Goal: Information Seeking & Learning: Learn about a topic

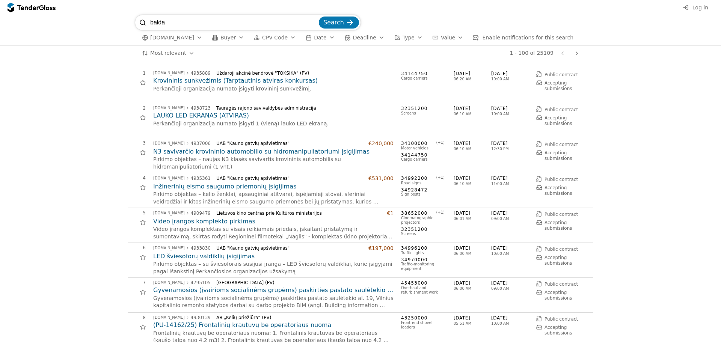
type input "baldai"
click at [202, 22] on input "search" at bounding box center [233, 22] width 167 height 15
type input "baldai"
click at [332, 25] on span "Search" at bounding box center [333, 22] width 21 height 7
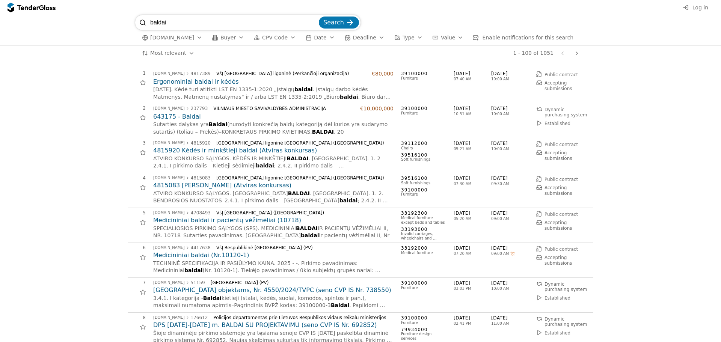
click at [191, 81] on h2 "Ergonominiai baldai ir kėdės" at bounding box center [273, 82] width 240 height 8
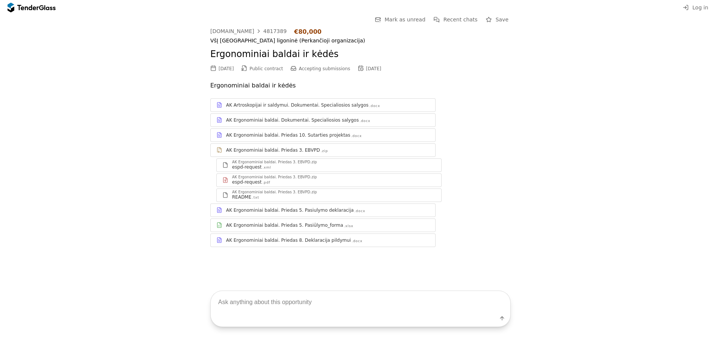
click at [285, 108] on div "AK Artroskopijai ir saldymui. Dokumentai. Specialiosios salygos" at bounding box center [297, 105] width 142 height 6
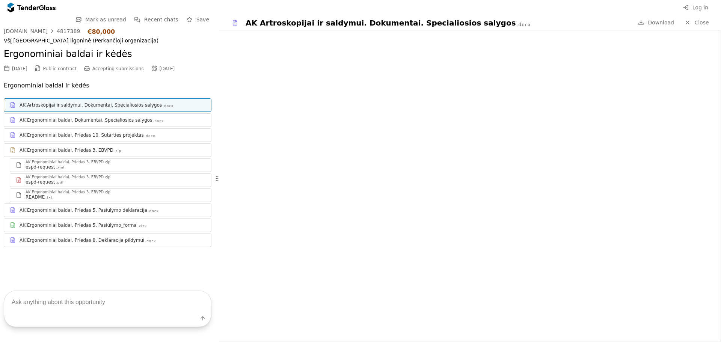
click at [87, 119] on div "AK Ergonominiai baldai. Dokumentai. Specialiosios salygos" at bounding box center [86, 120] width 133 height 6
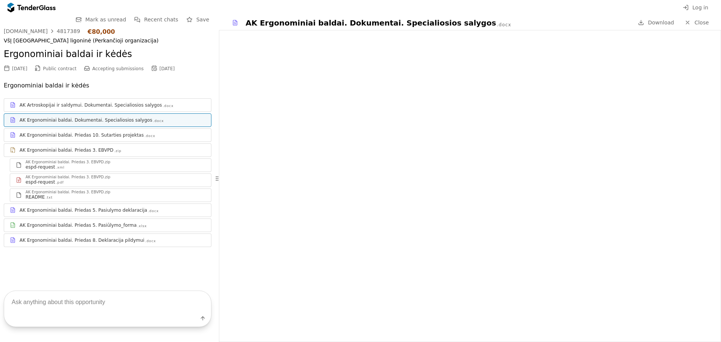
click at [81, 134] on div "AK Ergonominiai baldai. Priedas 10. Sutarties projektas" at bounding box center [82, 135] width 124 height 6
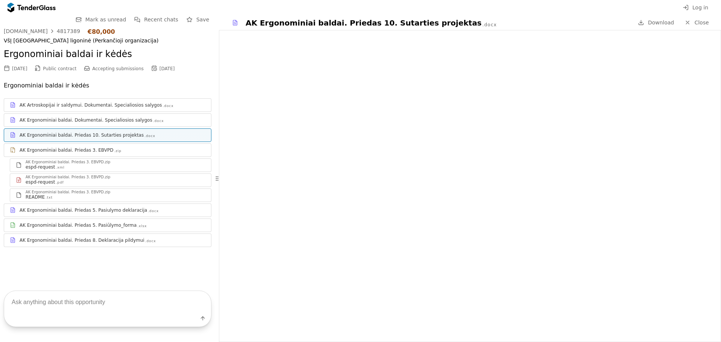
click at [58, 148] on div "AK Ergonominiai baldai. Priedas 3. EBVPD" at bounding box center [67, 150] width 94 height 6
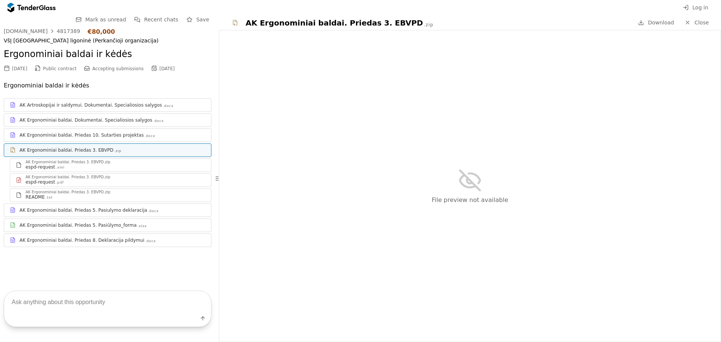
click at [72, 208] on div "AK Ergonominiai baldai. Priedas 5. Pasiulymo deklaracija" at bounding box center [84, 210] width 128 height 6
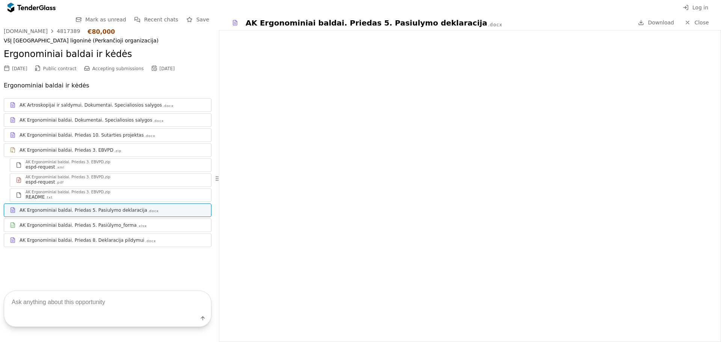
click at [66, 221] on div "AK Ergonominiai baldai. Priedas 5. Pasiūlymo_forma .xlsx" at bounding box center [107, 225] width 207 height 9
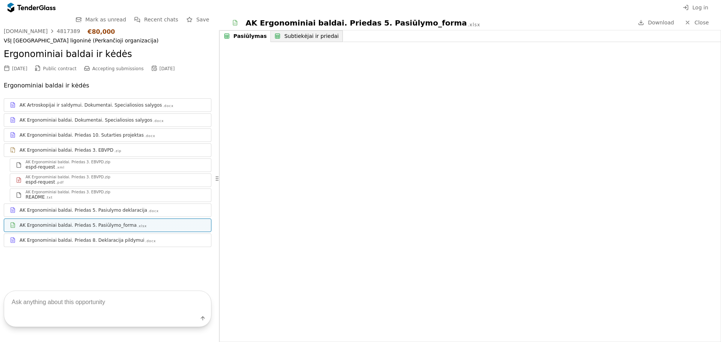
click at [56, 239] on div "AK Ergonominiai baldai. Priedas 8. Deklaracija pildymui" at bounding box center [82, 240] width 125 height 6
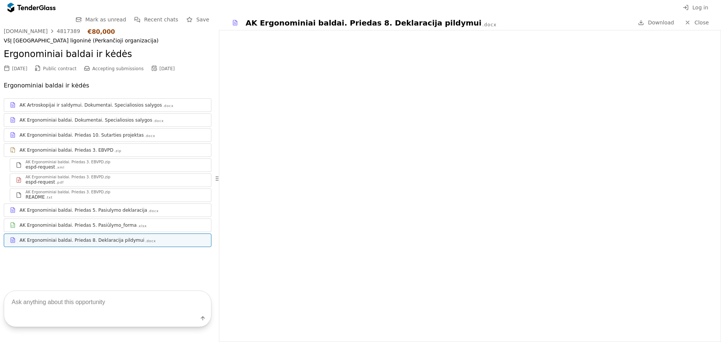
click at [105, 104] on div "AK Artroskopijai ir saldymui. Dokumentai. Specialiosios salygos" at bounding box center [91, 105] width 142 height 6
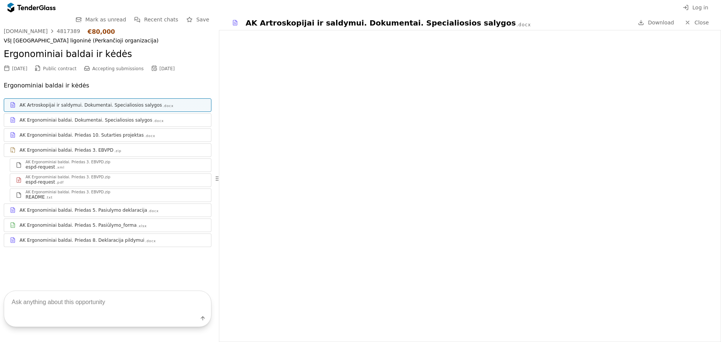
click at [80, 122] on div "AK Ergonominiai baldai. Dokumentai. Specialiosios salygos" at bounding box center [86, 120] width 133 height 6
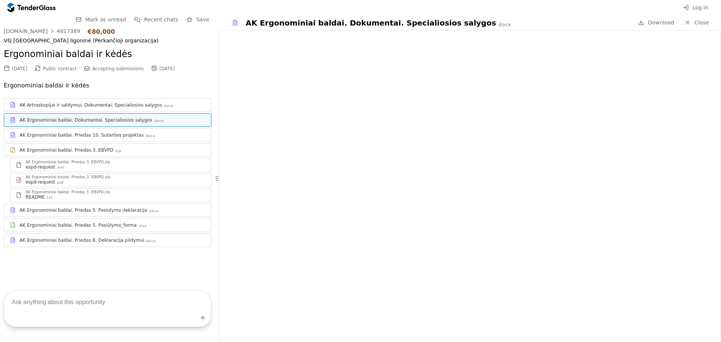
click at [88, 141] on link "AK Ergonominiai baldai. Priedas 10. Sutarties projektas .docx" at bounding box center [108, 135] width 208 height 14
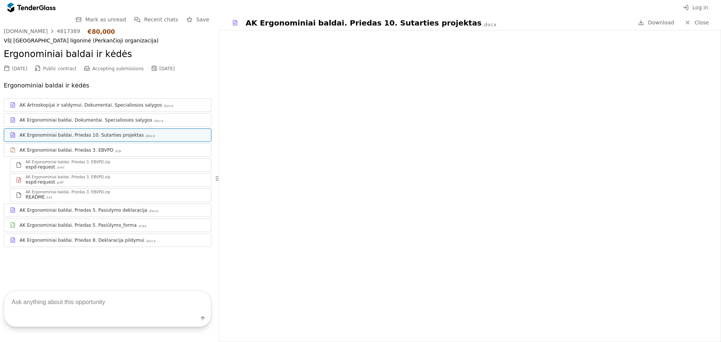
click at [84, 151] on div "AK Ergonominiai baldai. Priedas 3. EBVPD" at bounding box center [67, 150] width 94 height 6
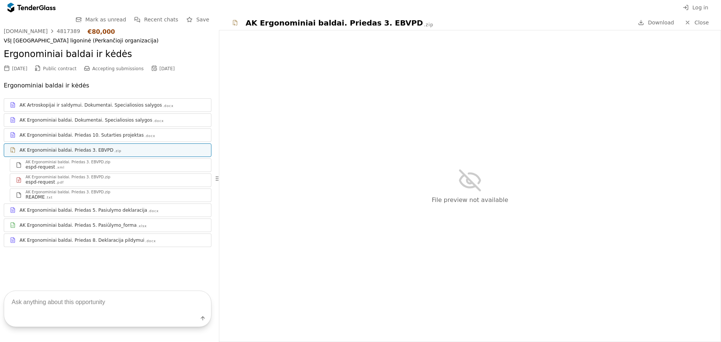
click at [113, 165] on div "espd-request .xml" at bounding box center [116, 167] width 180 height 6
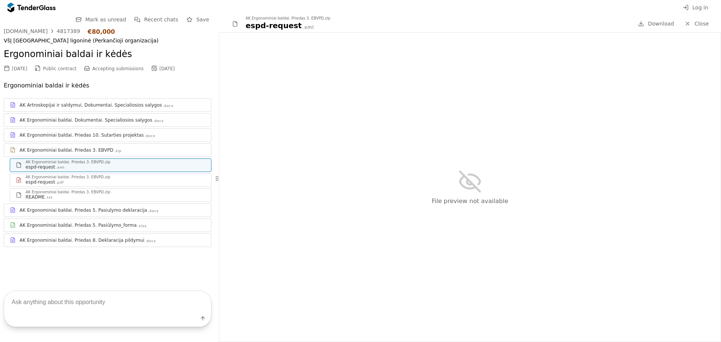
click at [90, 179] on div "espd-request .pdf" at bounding box center [116, 182] width 180 height 6
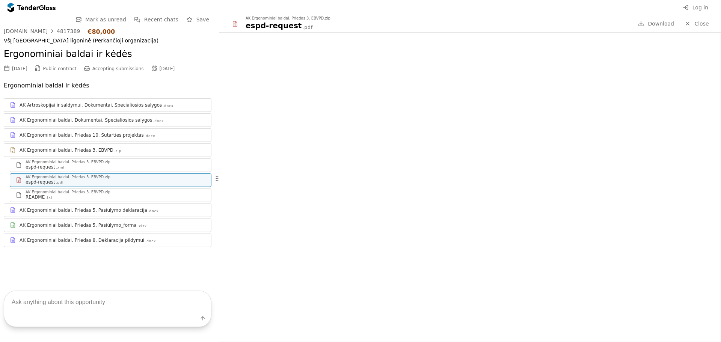
click at [90, 194] on div "README .txt" at bounding box center [116, 197] width 180 height 6
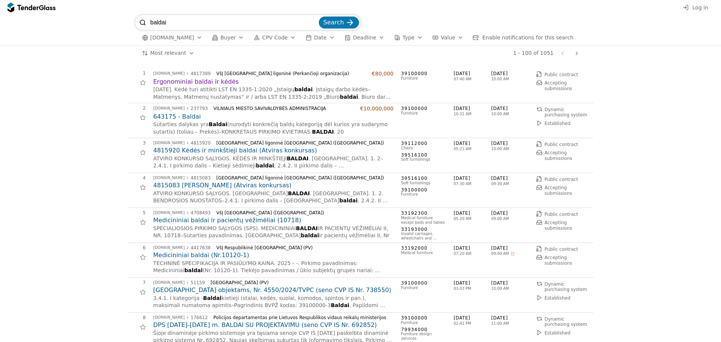
click at [206, 187] on h2 "4815083 [PERSON_NAME] (Atviras konkursas)" at bounding box center [273, 185] width 240 height 8
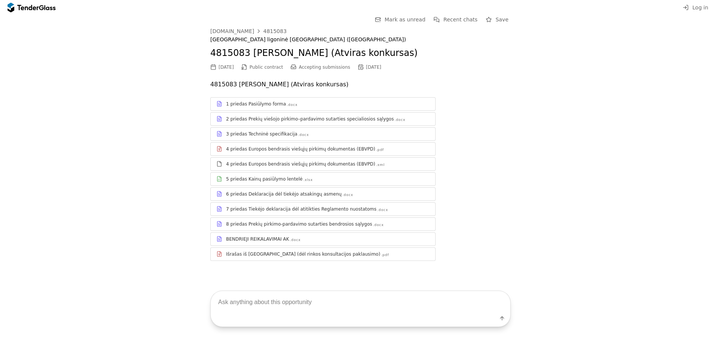
click at [302, 132] on div "3 priedas Techninė specifikacija .docx" at bounding box center [328, 134] width 204 height 6
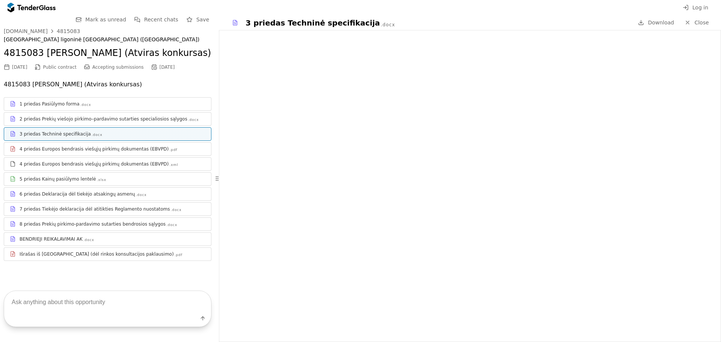
click at [92, 133] on div ".docx" at bounding box center [97, 135] width 11 height 5
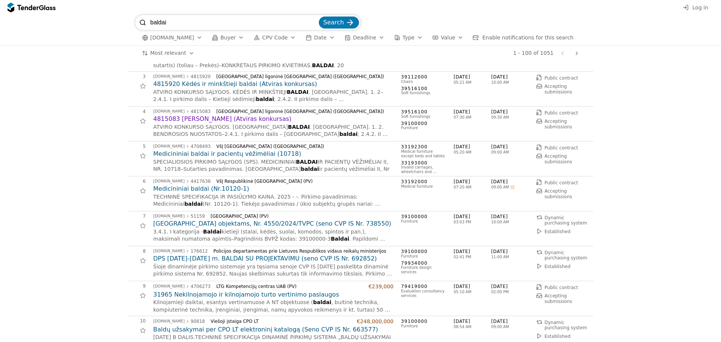
scroll to position [75, 0]
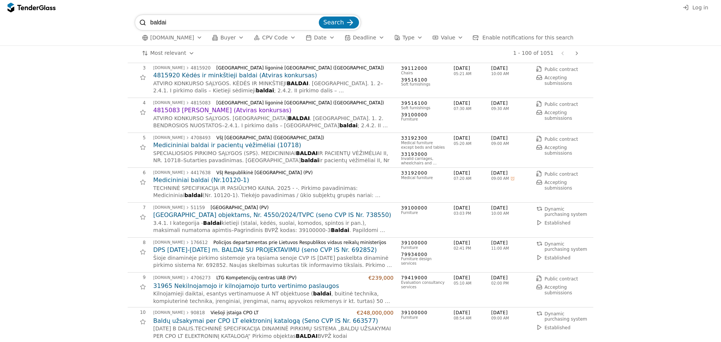
click at [228, 218] on h2 "[GEOGRAPHIC_DATA] objektams, Nr. 4550/2024/TVPC (seno CVP IS Nr. 738550)" at bounding box center [273, 215] width 240 height 8
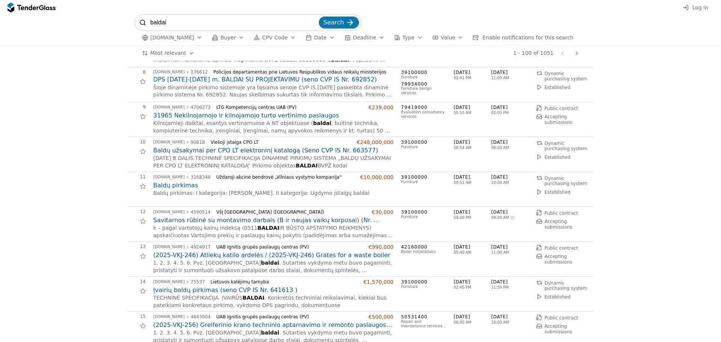
scroll to position [263, 0]
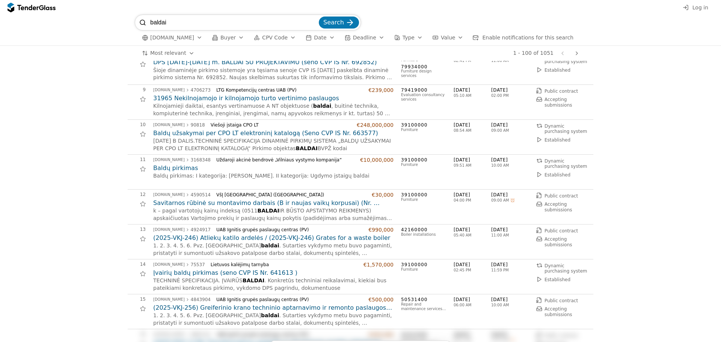
click at [245, 201] on h2 "Savitarnos rūbinė su montavimo darbais (B ir naujas vaikų korpusai) (Nr. 10331)…" at bounding box center [273, 203] width 240 height 8
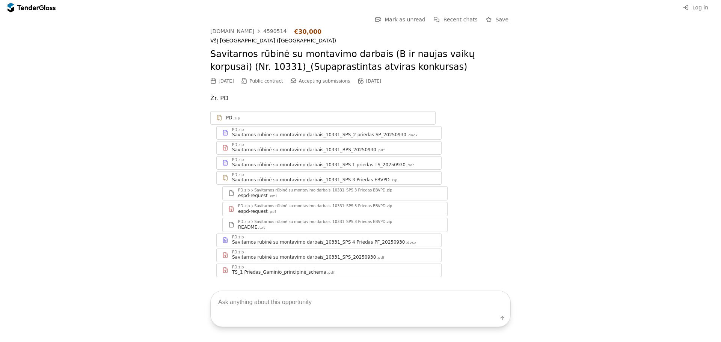
scroll to position [13, 0]
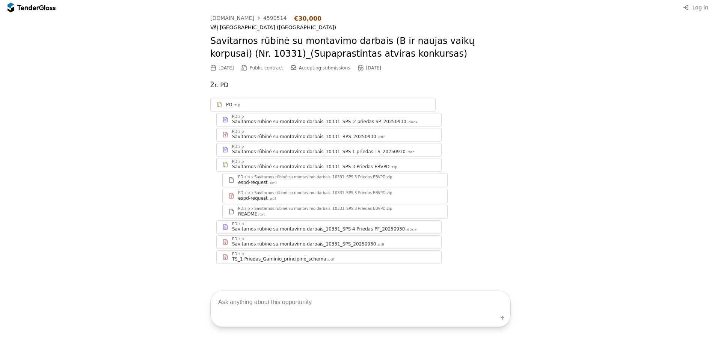
click at [258, 258] on div "TS_1 Priedas_Gaminio_principinė_schema" at bounding box center [279, 259] width 94 height 6
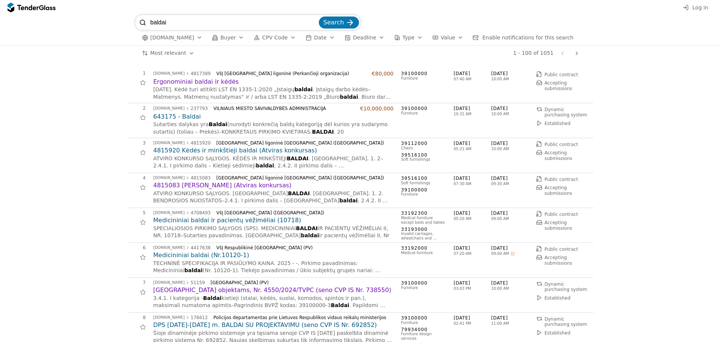
click at [322, 39] on div "button" at bounding box center [332, 38] width 21 height 20
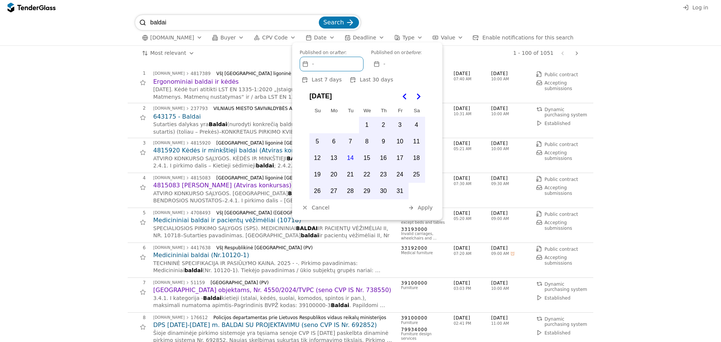
click at [350, 156] on button "14" at bounding box center [351, 158] width 16 height 16
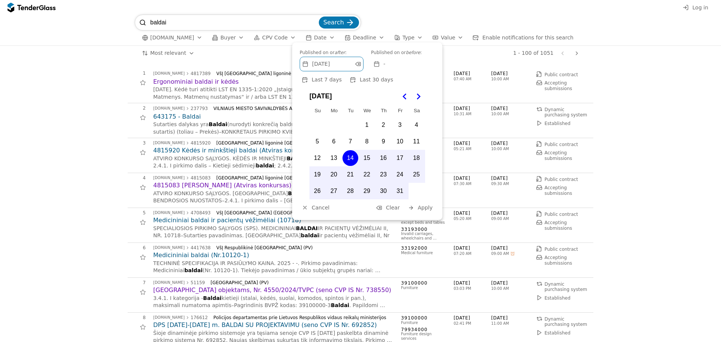
click at [428, 208] on span "Apply" at bounding box center [425, 208] width 15 height 6
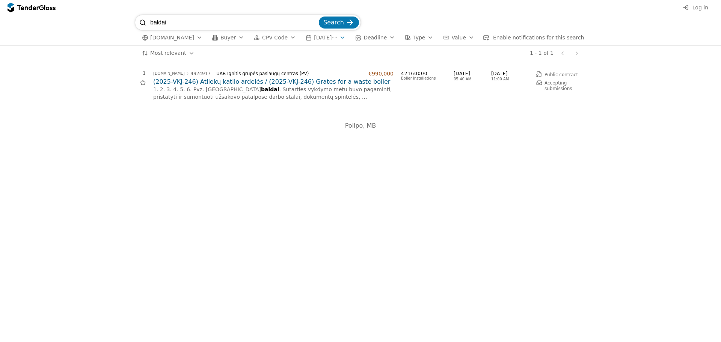
click at [340, 38] on div "button" at bounding box center [342, 38] width 21 height 20
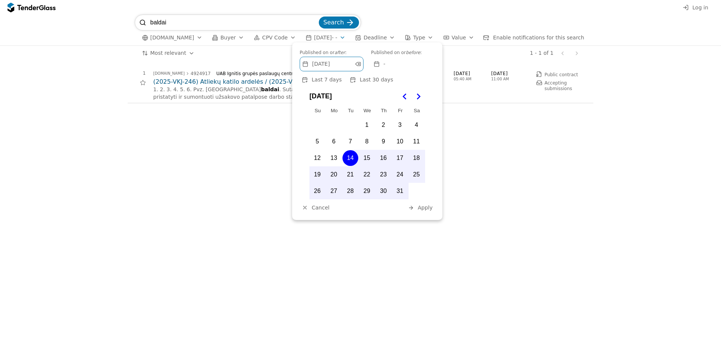
click at [366, 157] on button "15" at bounding box center [367, 158] width 16 height 16
click at [427, 205] on span "Apply" at bounding box center [425, 208] width 15 height 6
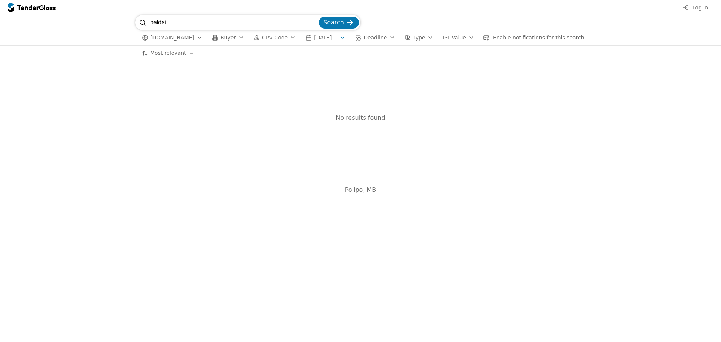
click at [343, 38] on div "button" at bounding box center [342, 38] width 21 height 20
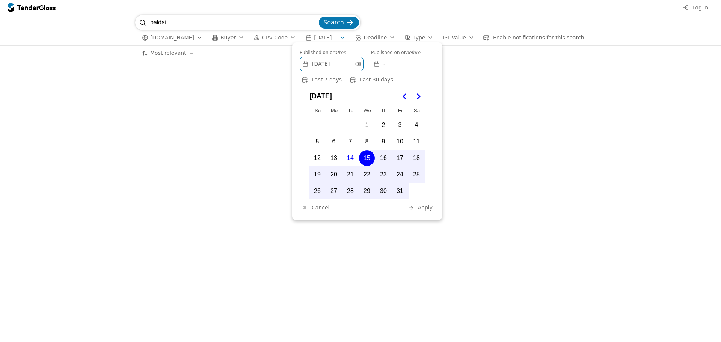
click at [337, 157] on button "13" at bounding box center [334, 158] width 16 height 16
click at [426, 208] on span "Apply" at bounding box center [425, 208] width 15 height 6
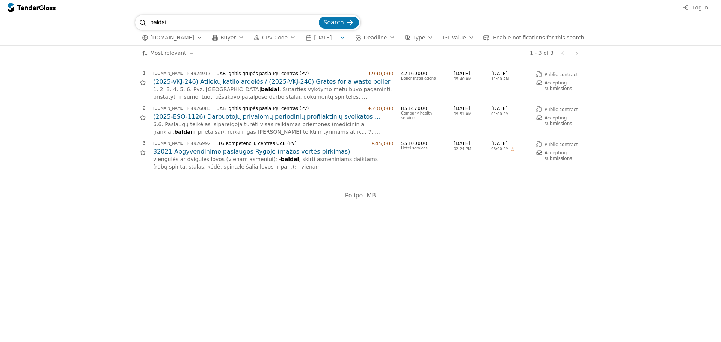
click at [347, 36] on button "[DATE] - -" at bounding box center [326, 37] width 46 height 9
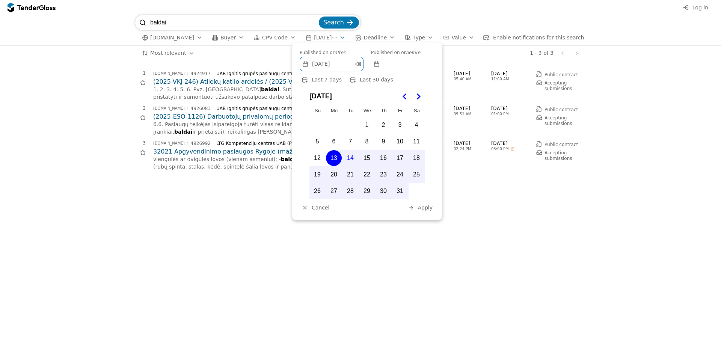
click at [381, 63] on div "-" at bounding box center [403, 64] width 63 height 14
click at [379, 63] on div at bounding box center [376, 63] width 21 height 21
click at [352, 65] on div "[DATE]" at bounding box center [326, 64] width 53 height 14
click at [361, 64] on div "Label" at bounding box center [358, 64] width 11 height 11
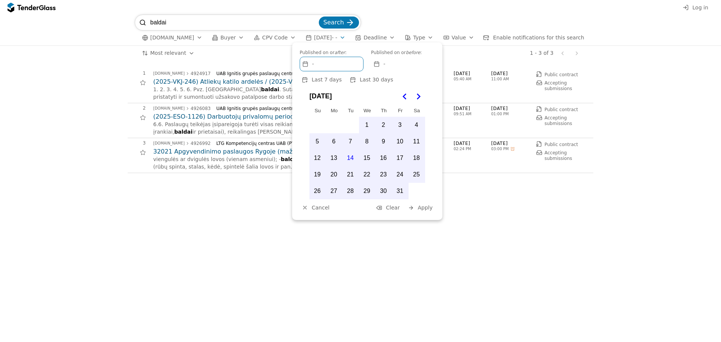
click at [376, 63] on div at bounding box center [376, 63] width 21 height 21
click at [332, 159] on button "13" at bounding box center [334, 158] width 16 height 16
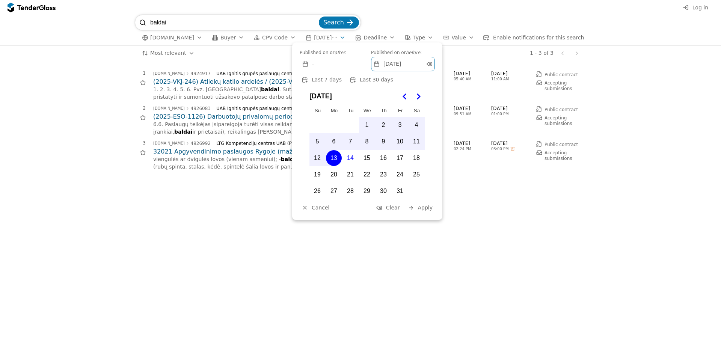
click at [422, 205] on span "Apply" at bounding box center [425, 208] width 15 height 6
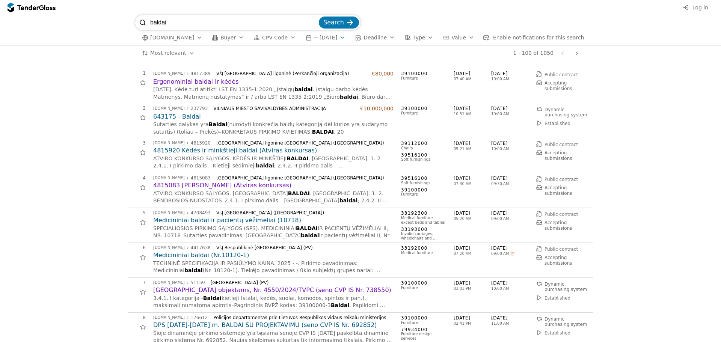
click at [338, 35] on button "- - [DATE]" at bounding box center [326, 37] width 46 height 9
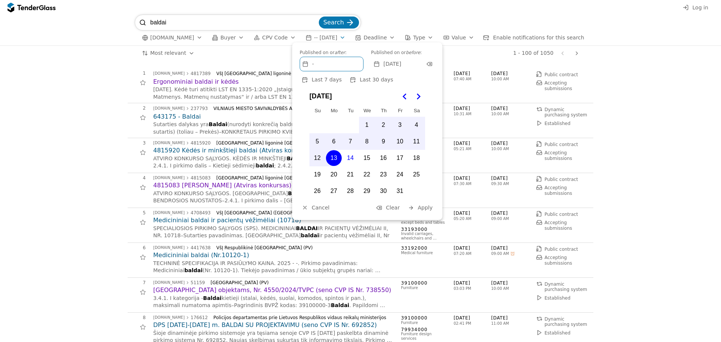
click at [341, 65] on div "-" at bounding box center [331, 64] width 63 height 14
click at [337, 156] on button "13" at bounding box center [334, 158] width 16 height 16
click at [421, 206] on span "Apply" at bounding box center [425, 208] width 15 height 6
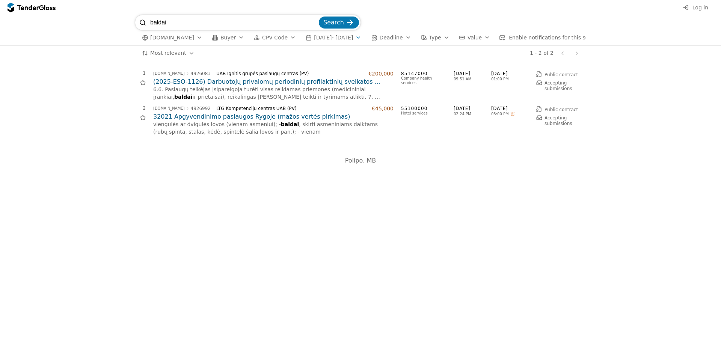
click at [452, 36] on div "button" at bounding box center [446, 38] width 21 height 20
click at [285, 207] on div "# Opportunity Published Deadline 1 [DOMAIN_NAME] 4926083 UAB Ignitis grupės pas…" at bounding box center [360, 201] width 721 height 281
click at [363, 38] on button "[DATE] - [DATE]" at bounding box center [334, 37] width 62 height 9
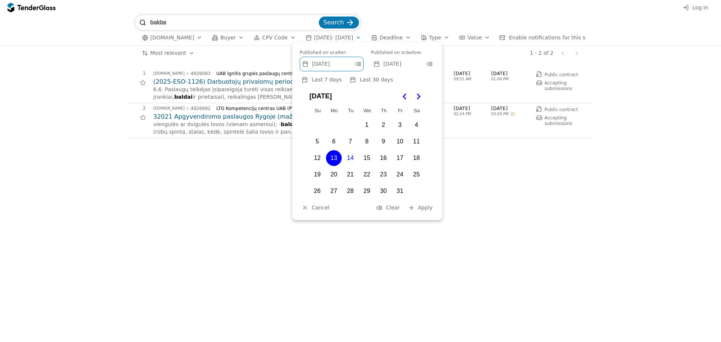
click at [317, 156] on button "12" at bounding box center [318, 158] width 16 height 16
click at [384, 58] on div "[DATE]" at bounding box center [398, 64] width 53 height 14
click at [316, 156] on button "12" at bounding box center [318, 158] width 16 height 16
click at [427, 205] on span "Apply" at bounding box center [425, 208] width 15 height 6
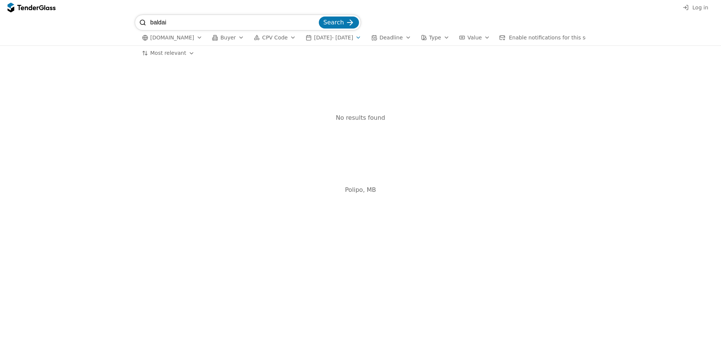
click at [180, 21] on input "baldai" at bounding box center [233, 22] width 167 height 15
type input "baldai, baldų"
click at [347, 20] on div "submit" at bounding box center [349, 22] width 29 height 29
click at [353, 36] on span "[DATE] - [DATE]" at bounding box center [333, 38] width 39 height 6
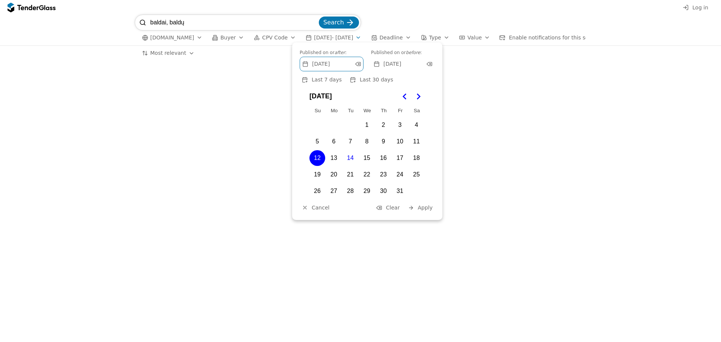
click at [316, 141] on button "5" at bounding box center [318, 142] width 16 height 16
click at [417, 142] on button "11" at bounding box center [417, 142] width 16 height 16
click at [316, 139] on button "5" at bounding box center [318, 142] width 16 height 16
click at [401, 66] on span "[DATE]" at bounding box center [393, 64] width 18 height 6
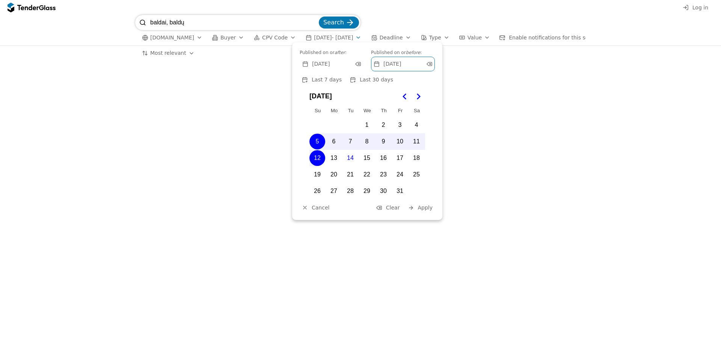
click at [417, 137] on button "11" at bounding box center [417, 142] width 16 height 16
click at [431, 210] on span "Apply" at bounding box center [425, 208] width 15 height 6
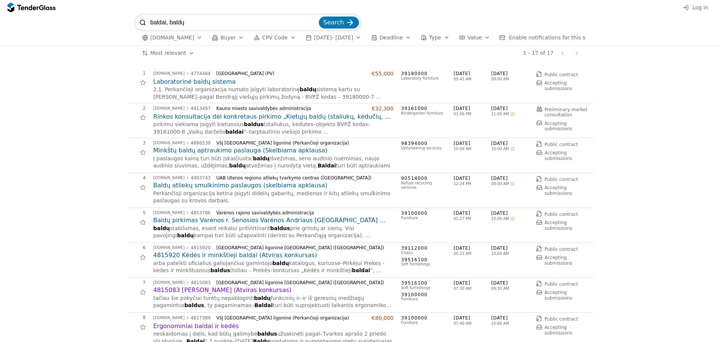
click at [304, 119] on h2 "Rinkos konsultacija dėl konkretaus pirkimo „Kietųjų baldų (staliukų, kėdučių, s…" at bounding box center [273, 117] width 240 height 8
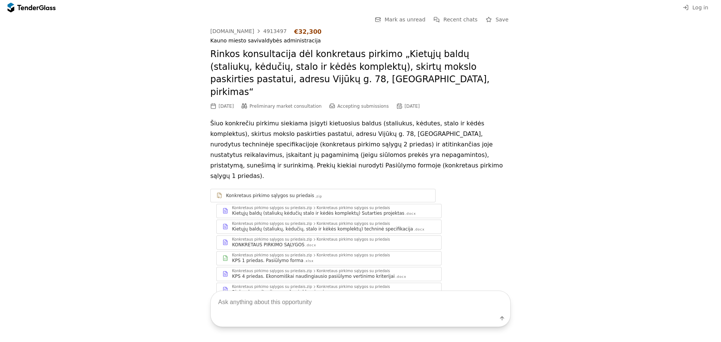
click at [287, 222] on div "Konkretaus pirkimo sąlygos su priedais.zip" at bounding box center [272, 224] width 80 height 4
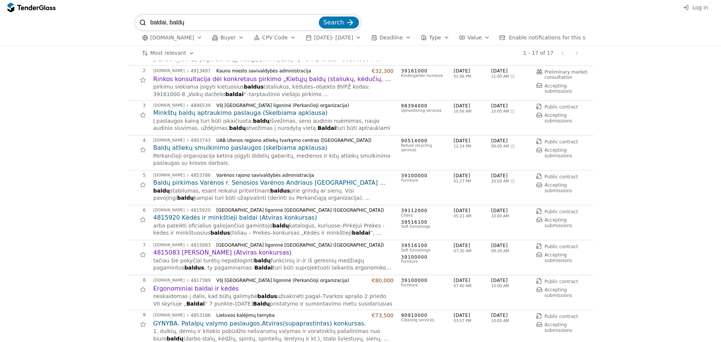
scroll to position [75, 0]
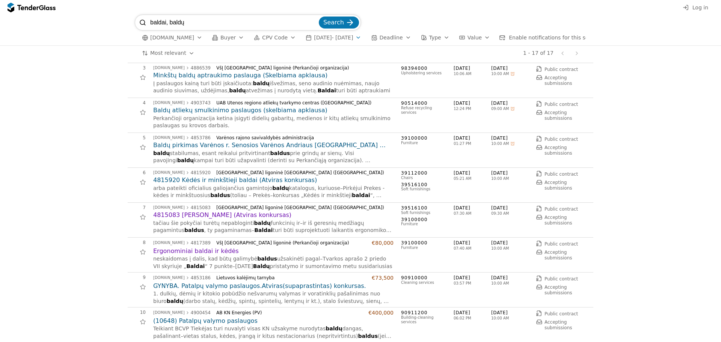
click at [225, 150] on h2 "Baldų pirkimas Varėnos r. Senosios Varėnos Andriaus [GEOGRAPHIC_DATA] visos die…" at bounding box center [273, 145] width 240 height 8
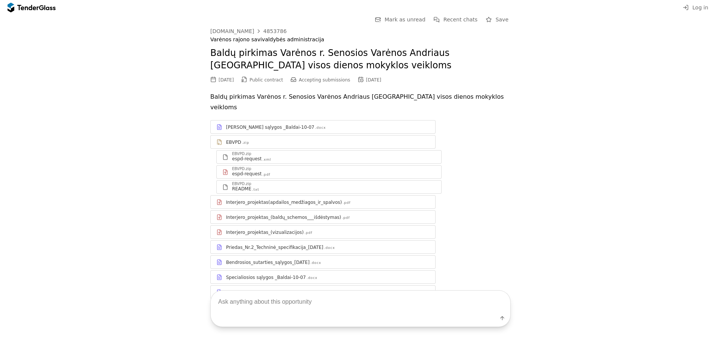
click at [256, 218] on div "Interjero_projektas_(baldų_schemos___išdėstymas)" at bounding box center [283, 217] width 115 height 6
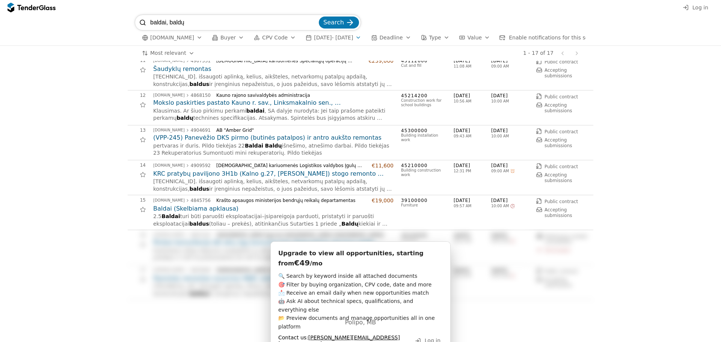
scroll to position [376, 0]
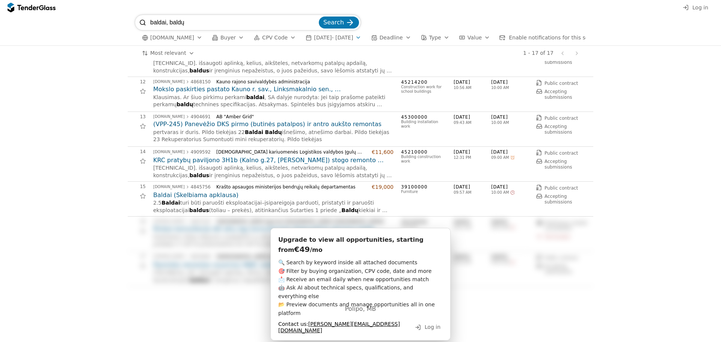
click at [201, 199] on h2 "Baldai (Skelbiama apklausa)" at bounding box center [273, 195] width 240 height 8
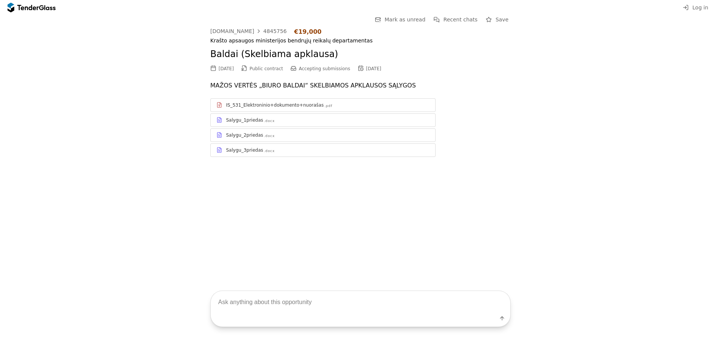
click at [256, 116] on div "Salygu_1priedas .docx" at bounding box center [323, 119] width 225 height 9
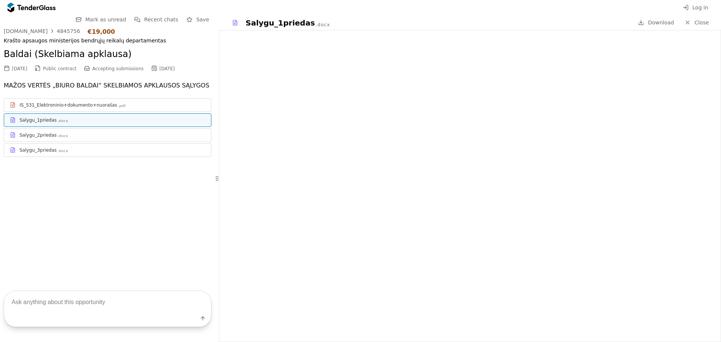
click at [80, 102] on div "IS_531_Elektroninio+dokumento+nuorašas" at bounding box center [69, 105] width 98 height 6
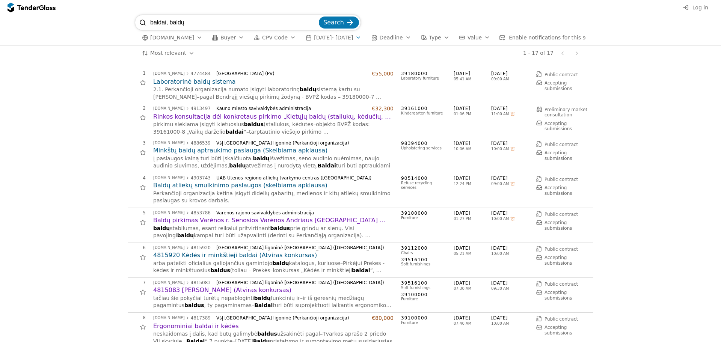
click at [413, 37] on div "button" at bounding box center [408, 38] width 21 height 20
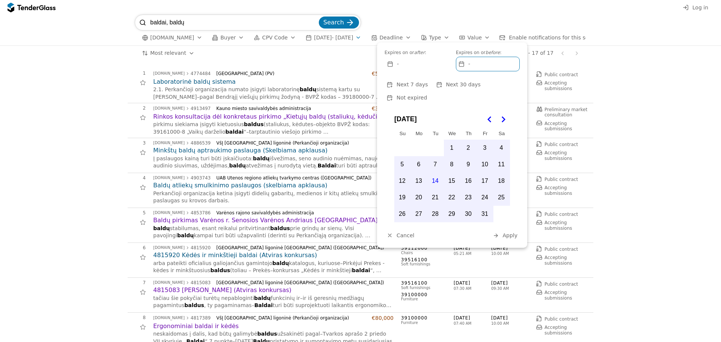
click at [435, 173] on button "14" at bounding box center [435, 181] width 16 height 16
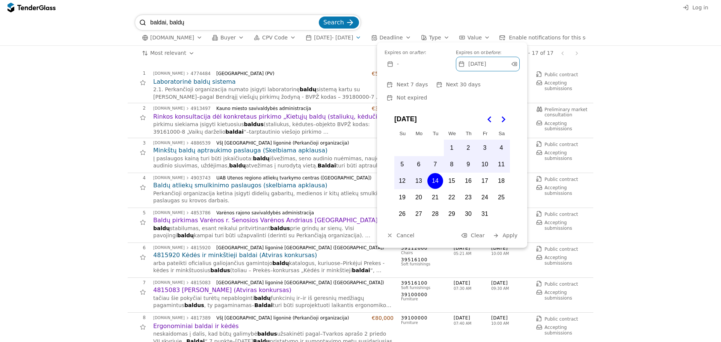
click at [513, 233] on span "Apply" at bounding box center [510, 236] width 15 height 6
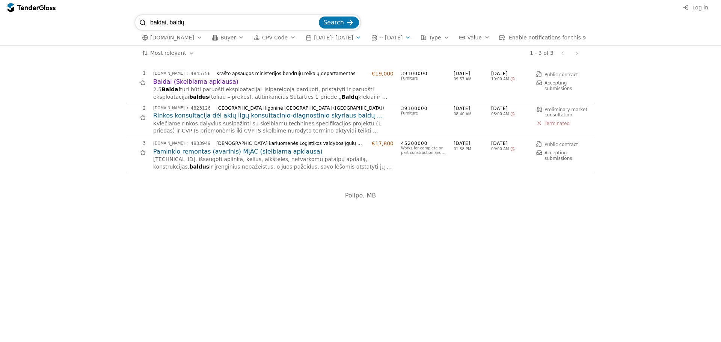
click at [418, 37] on div "button" at bounding box center [407, 38] width 21 height 20
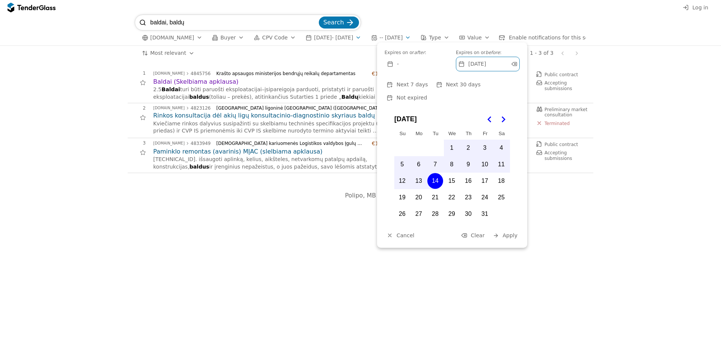
click at [419, 173] on button "13" at bounding box center [419, 181] width 16 height 16
click at [514, 233] on span "Apply" at bounding box center [510, 236] width 15 height 6
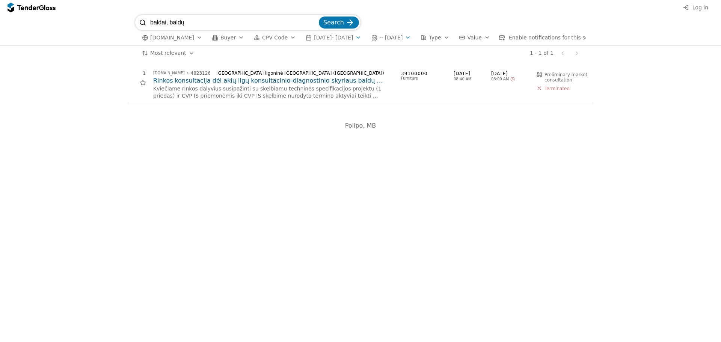
click at [414, 39] on button "- - [DATE]" at bounding box center [391, 37] width 46 height 9
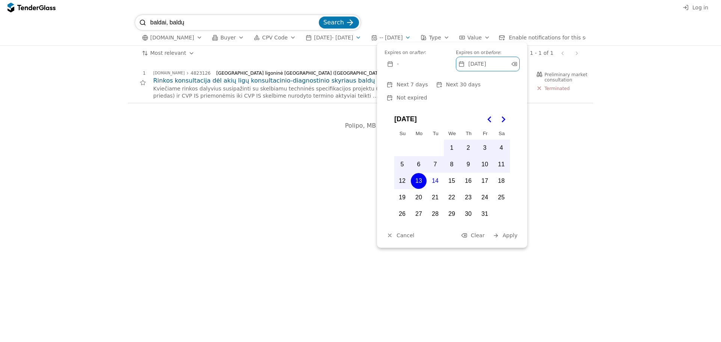
click at [405, 173] on button "12" at bounding box center [402, 181] width 16 height 16
click at [514, 233] on span "Apply" at bounding box center [510, 236] width 15 height 6
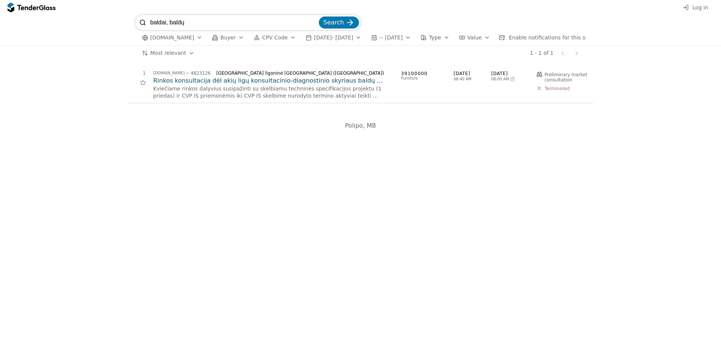
click at [403, 38] on span "- - [DATE]" at bounding box center [390, 38] width 23 height 6
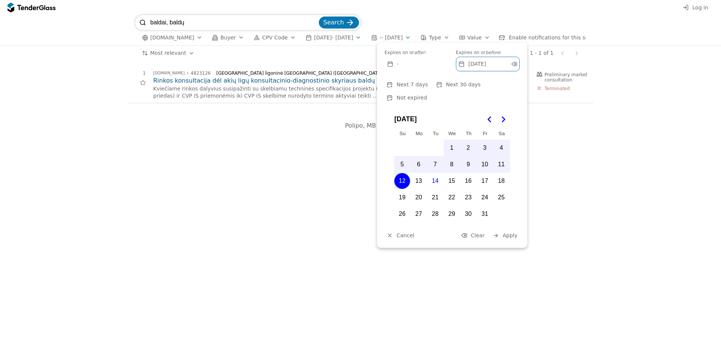
click at [502, 157] on button "11" at bounding box center [502, 165] width 16 height 16
click at [512, 233] on span "Apply" at bounding box center [510, 236] width 15 height 6
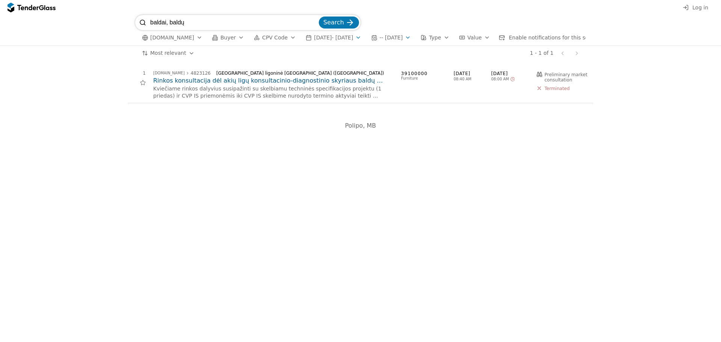
click at [418, 36] on div "button" at bounding box center [407, 38] width 21 height 20
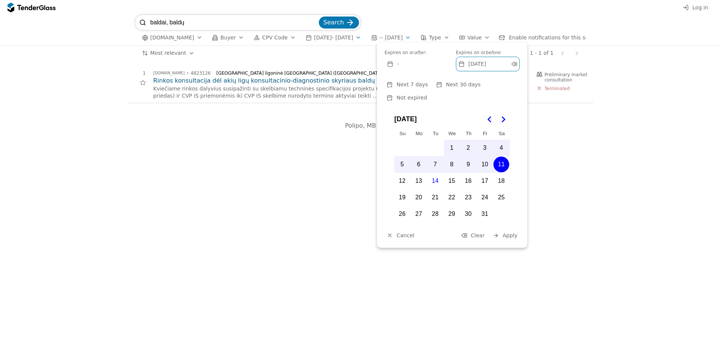
click at [491, 157] on button "10" at bounding box center [485, 165] width 16 height 16
click at [508, 233] on span "Apply" at bounding box center [510, 236] width 15 height 6
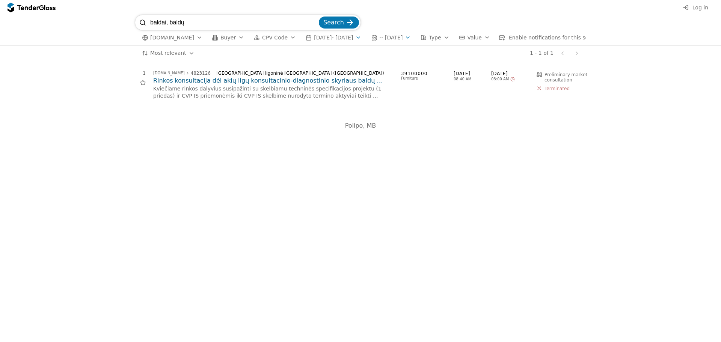
click at [418, 35] on div "button" at bounding box center [407, 38] width 21 height 20
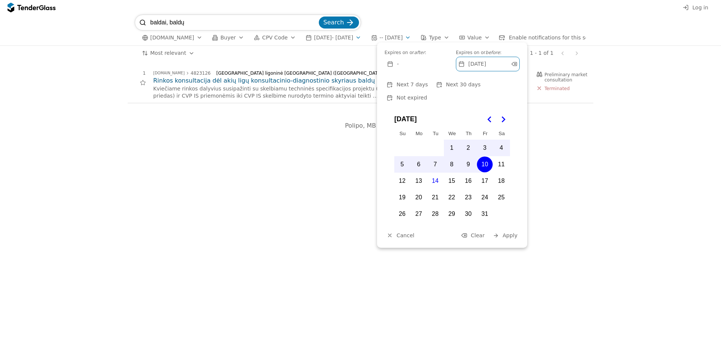
click at [470, 157] on button "9" at bounding box center [469, 165] width 16 height 16
click at [508, 233] on span "Apply" at bounding box center [510, 236] width 15 height 6
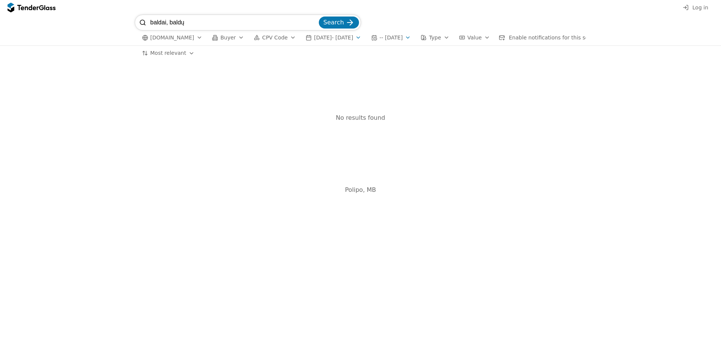
click at [418, 38] on div "button" at bounding box center [407, 38] width 21 height 20
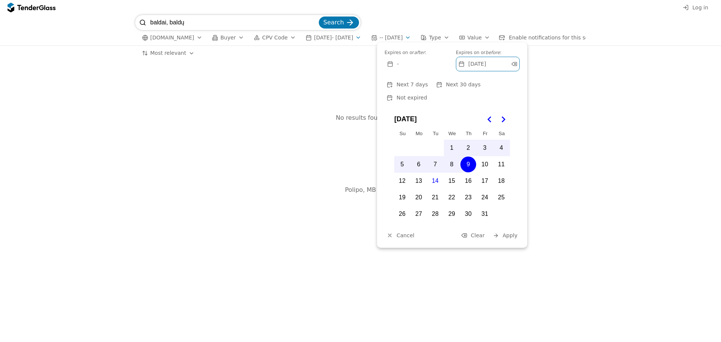
click at [452, 157] on button "8" at bounding box center [452, 165] width 16 height 16
click at [509, 233] on span "Apply" at bounding box center [510, 236] width 15 height 6
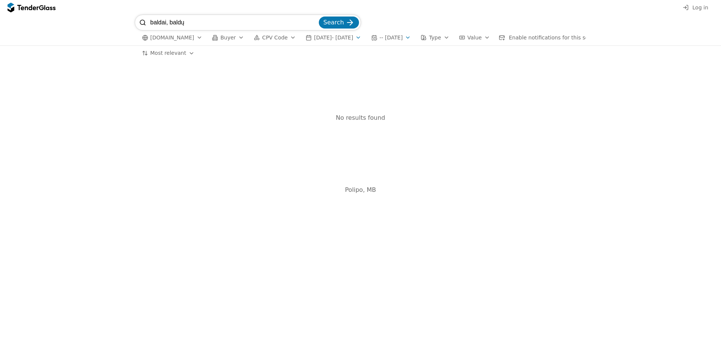
click at [418, 36] on div "button" at bounding box center [407, 38] width 21 height 20
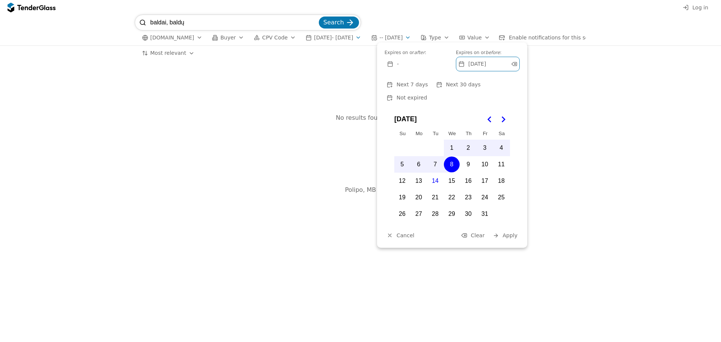
click at [435, 157] on button "7" at bounding box center [435, 165] width 16 height 16
click at [506, 233] on span "Apply" at bounding box center [510, 236] width 15 height 6
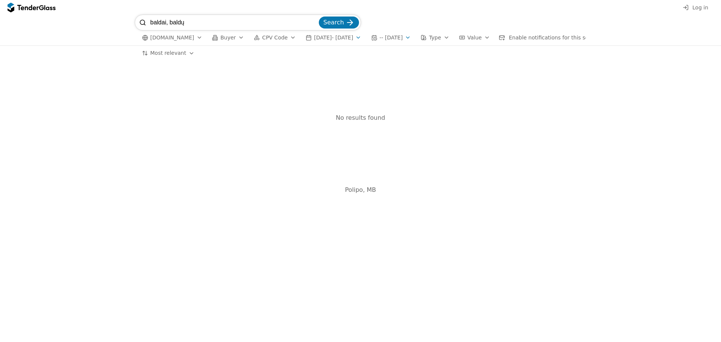
click at [425, 42] on div "[DOMAIN_NAME] Buyer CPV Code [DATE] - [DATE] - - [DATE] Type Value Enable notif…" at bounding box center [360, 37] width 451 height 15
click at [414, 35] on button "- - [DATE]" at bounding box center [391, 37] width 46 height 9
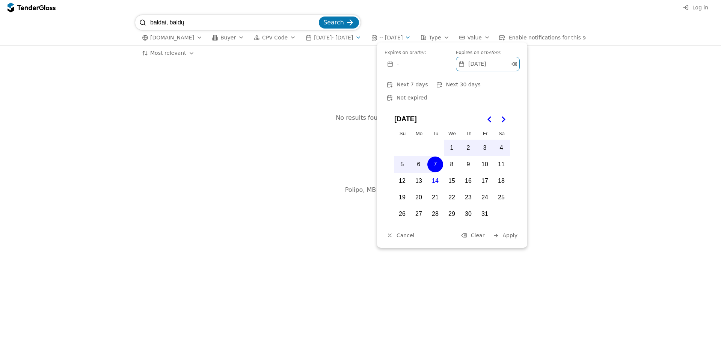
click at [421, 157] on button "6" at bounding box center [419, 165] width 16 height 16
click at [510, 218] on div "Expires on or after : - Expires on or before : [DATE] Label Next 7 days Next 30…" at bounding box center [452, 144] width 150 height 205
click at [510, 233] on span "Apply" at bounding box center [510, 236] width 15 height 6
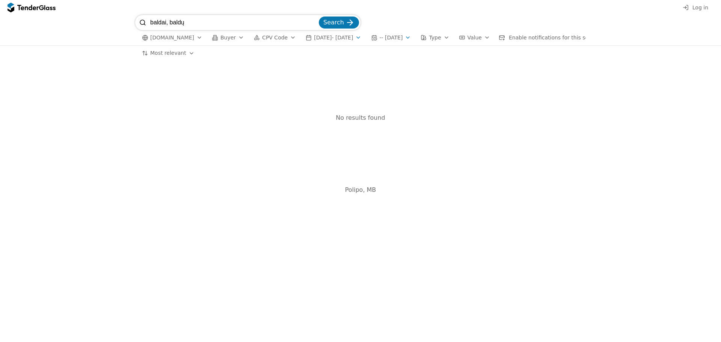
click at [414, 36] on button "- - [DATE]" at bounding box center [391, 37] width 46 height 9
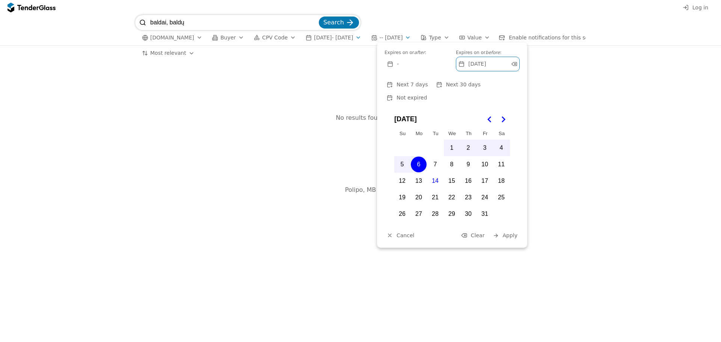
click at [404, 157] on button "5" at bounding box center [402, 165] width 16 height 16
click at [509, 233] on span "Apply" at bounding box center [510, 236] width 15 height 6
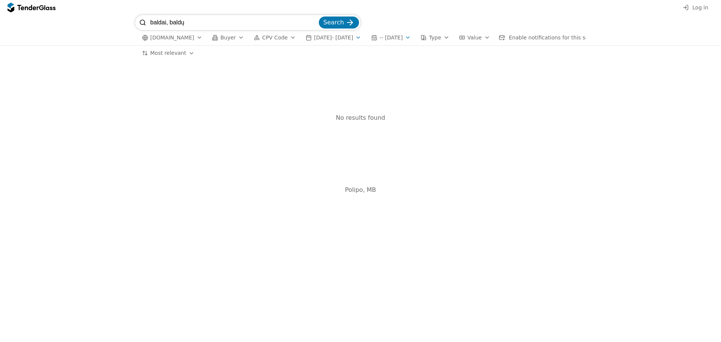
click at [414, 41] on button "- - [DATE]" at bounding box center [391, 37] width 46 height 9
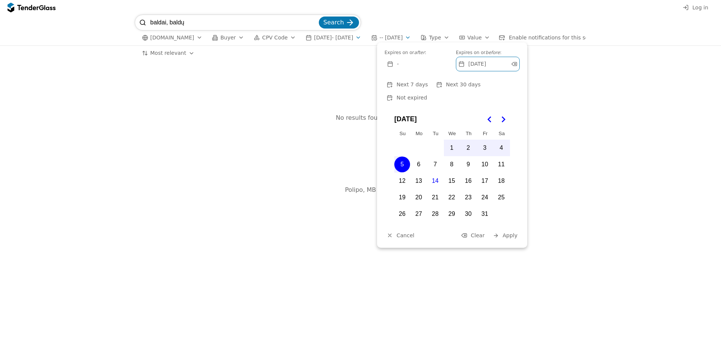
click at [514, 64] on div at bounding box center [513, 64] width 21 height 20
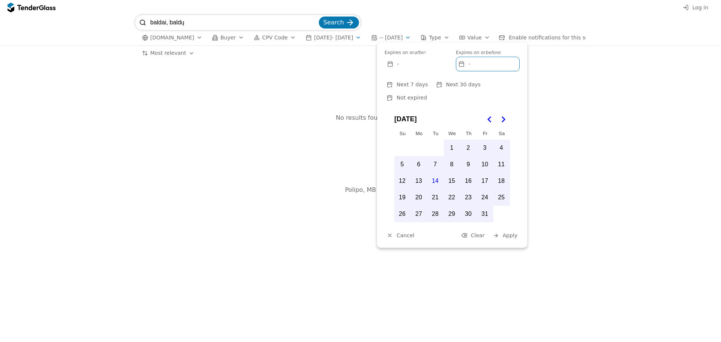
click at [511, 216] on div "Expires on or after : - Expires on or before : - Next 7 days Next 30 days Not e…" at bounding box center [452, 144] width 150 height 205
click at [511, 233] on span "Apply" at bounding box center [510, 236] width 15 height 6
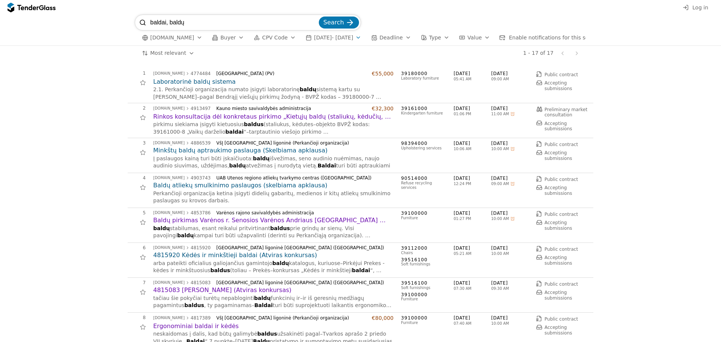
click at [341, 37] on span "[DATE] - [DATE]" at bounding box center [333, 38] width 39 height 6
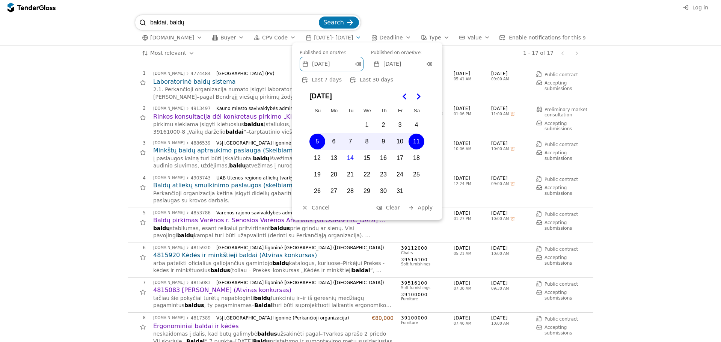
click at [364, 122] on button "1" at bounding box center [367, 125] width 16 height 16
click at [415, 121] on button "4" at bounding box center [417, 125] width 16 height 16
click at [366, 122] on button "1" at bounding box center [367, 125] width 16 height 16
click at [401, 64] on span "[DATE]" at bounding box center [393, 64] width 18 height 6
click at [418, 125] on button "4" at bounding box center [417, 125] width 16 height 16
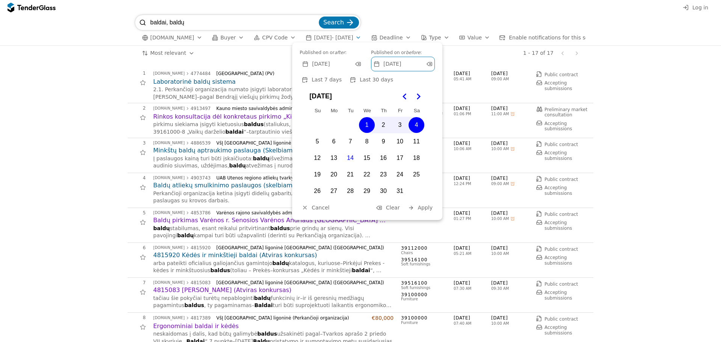
click at [420, 205] on span "Apply" at bounding box center [425, 208] width 15 height 6
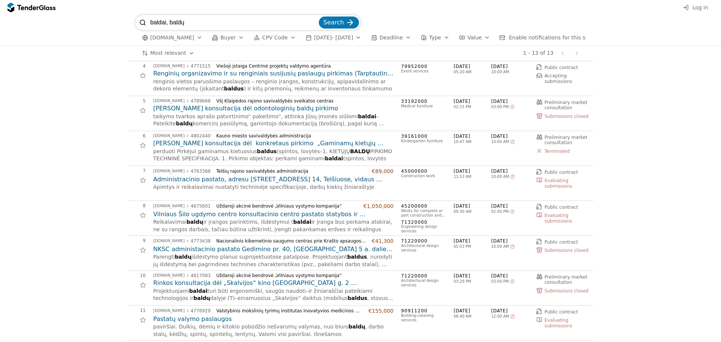
scroll to position [113, 0]
click at [209, 112] on h2 "[PERSON_NAME] konsultacija dėl odontologinių baldų pirkimo" at bounding box center [273, 108] width 240 height 8
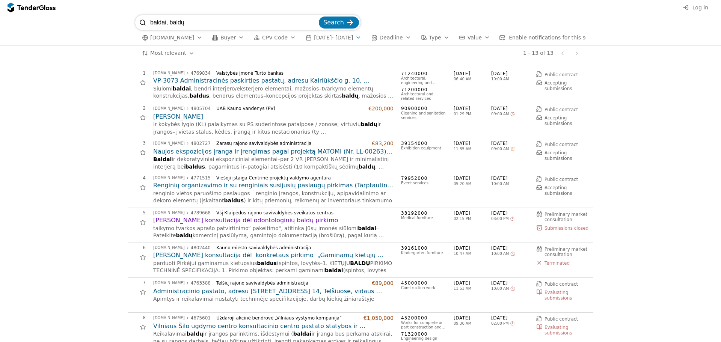
click at [191, 36] on div "button" at bounding box center [199, 38] width 21 height 20
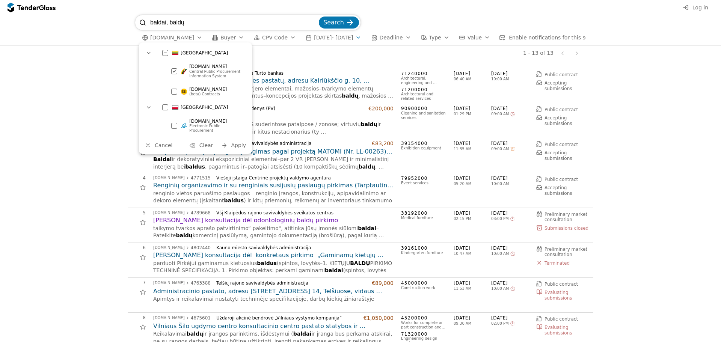
click at [634, 81] on div "1 [DOMAIN_NAME] 4769834 Valstybės įmonė Turto bankas VP-3073 Administracinės pa…" at bounding box center [361, 295] width 714 height 469
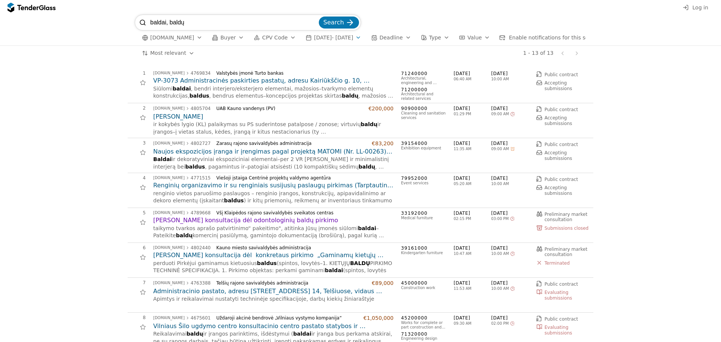
click at [364, 37] on div "button" at bounding box center [358, 38] width 21 height 20
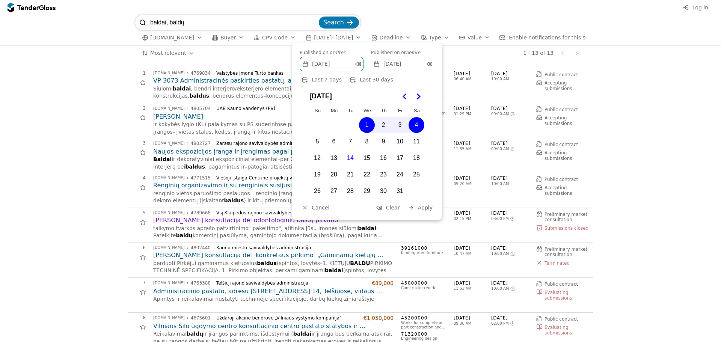
click at [318, 140] on button "5" at bounding box center [318, 142] width 16 height 16
click at [415, 141] on button "11" at bounding box center [417, 142] width 16 height 16
click at [315, 143] on button "5" at bounding box center [318, 142] width 16 height 16
click at [387, 63] on span "[DATE]" at bounding box center [393, 64] width 18 height 6
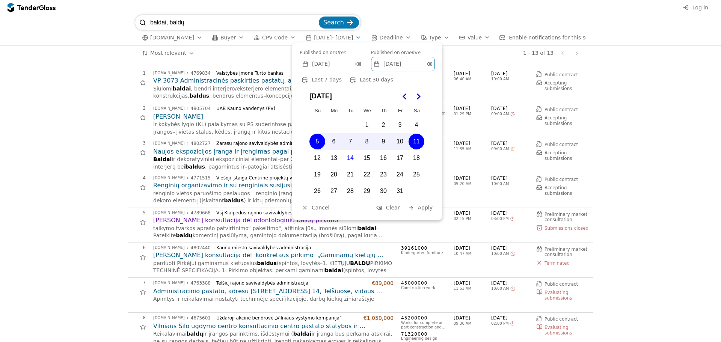
click at [427, 208] on span "Apply" at bounding box center [425, 208] width 15 height 6
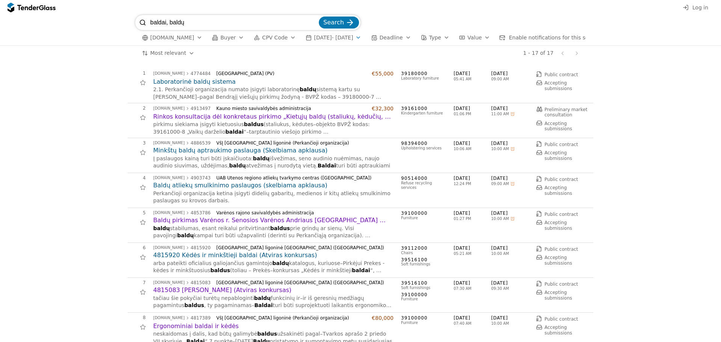
click at [315, 37] on span "[DATE] - [DATE]" at bounding box center [333, 38] width 39 height 6
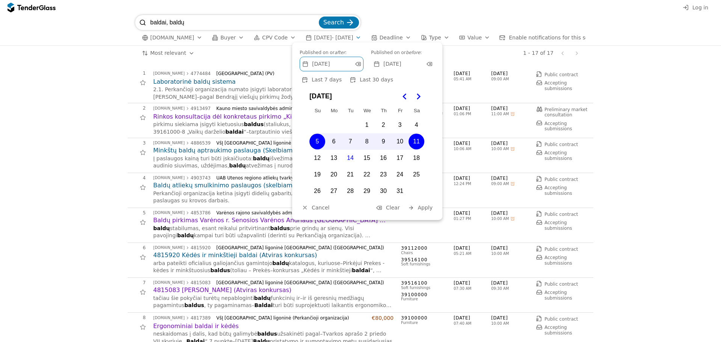
click at [395, 64] on span "[DATE]" at bounding box center [393, 64] width 18 height 6
click at [366, 140] on button "8" at bounding box center [367, 142] width 16 height 16
click at [425, 208] on span "Apply" at bounding box center [425, 208] width 15 height 6
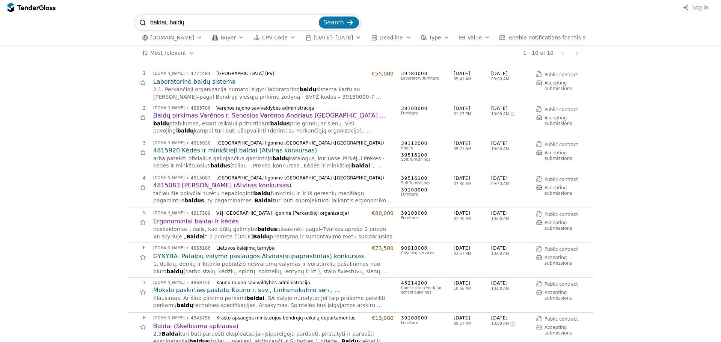
click at [346, 39] on span "[DATE] - [DATE]" at bounding box center [333, 38] width 39 height 6
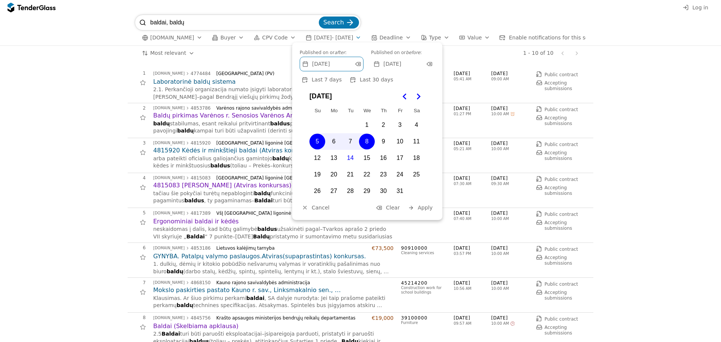
click at [364, 138] on button "8" at bounding box center [367, 142] width 16 height 16
click at [411, 64] on div "[DATE]" at bounding box center [398, 64] width 53 height 14
click at [417, 140] on button "11" at bounding box center [417, 142] width 16 height 16
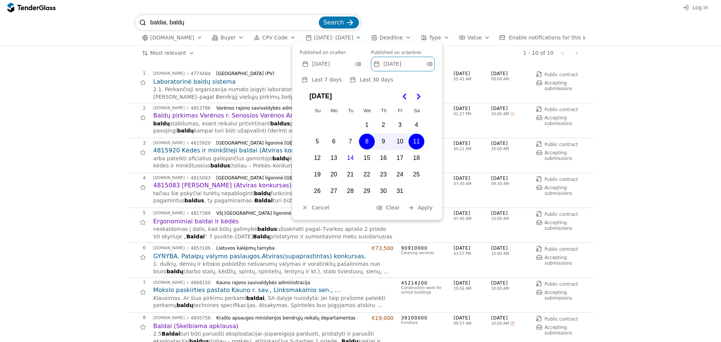
click at [424, 207] on span "Apply" at bounding box center [425, 208] width 15 height 6
